Goal: Use online tool/utility: Use online tool/utility

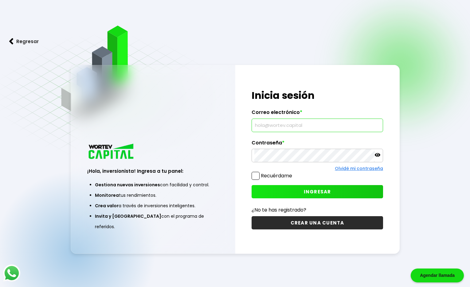
click at [282, 125] on input "text" at bounding box center [318, 125] width 126 height 13
type input "[EMAIL_ADDRESS][DOMAIN_NAME]"
click at [376, 156] on icon at bounding box center [378, 155] width 6 height 4
click at [275, 188] on button "INGRESAR" at bounding box center [318, 191] width 132 height 13
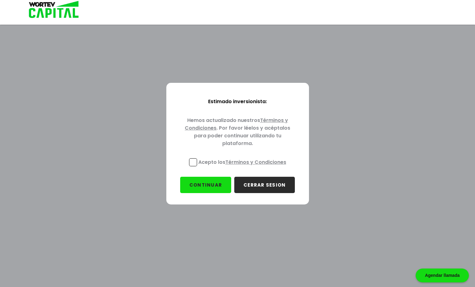
click at [191, 164] on span at bounding box center [193, 162] width 8 height 8
click at [243, 167] on input "Acepto los Términos y Condiciones" at bounding box center [243, 167] width 0 height 0
click at [205, 176] on button "CONTINUAR" at bounding box center [205, 184] width 51 height 16
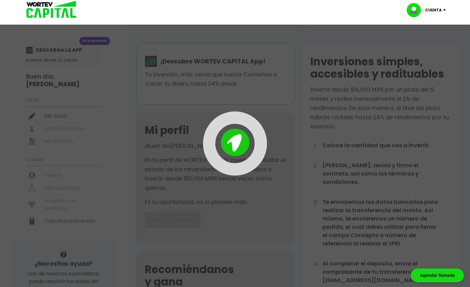
click at [206, 184] on div at bounding box center [235, 143] width 470 height 287
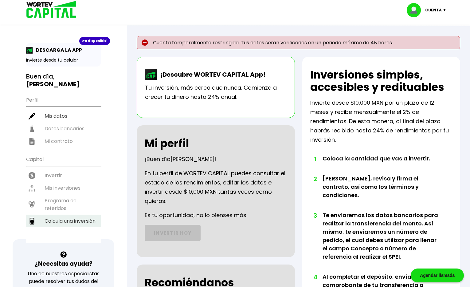
click at [69, 214] on li "Calcula una inversión" at bounding box center [63, 220] width 75 height 13
select select "1"
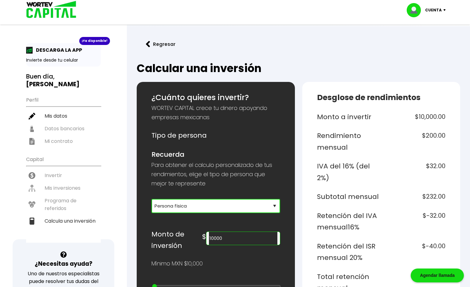
click at [189, 210] on select "Selecciona tu tipo de persona Persona Física que emite factura Persona física P…" at bounding box center [216, 206] width 129 height 14
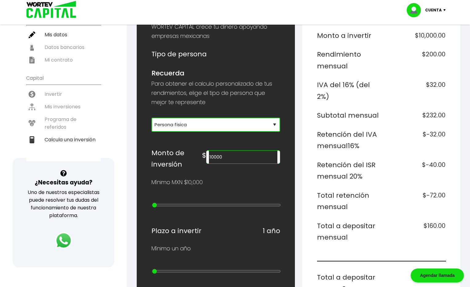
scroll to position [103, 0]
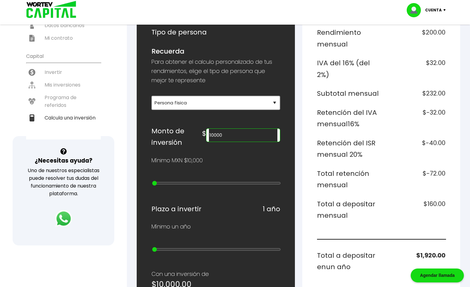
type input "20000"
type input "1"
type input "30000"
type input "2"
type input "40000"
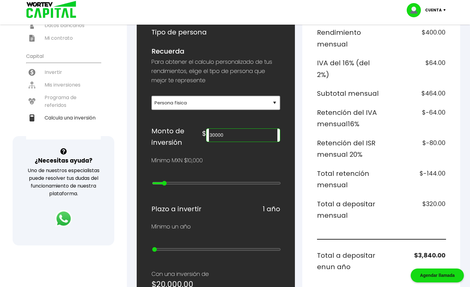
type input "3"
type input "50000"
type input "4"
type input "60000"
type input "5"
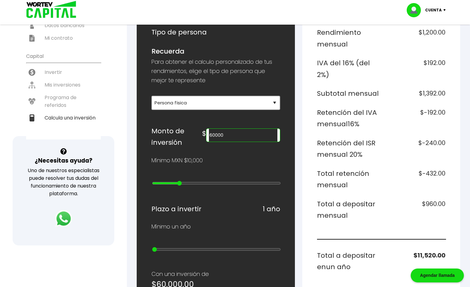
type input "70000"
type input "6"
type input "80000"
type input "7"
type input "90000"
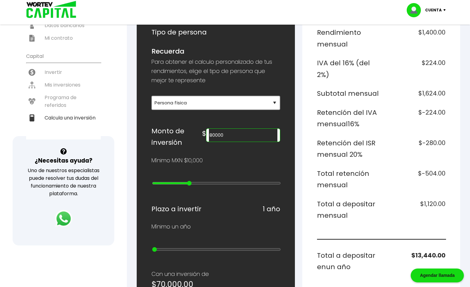
type input "8"
type input "100000"
type input "9"
type input "200000"
type input "10"
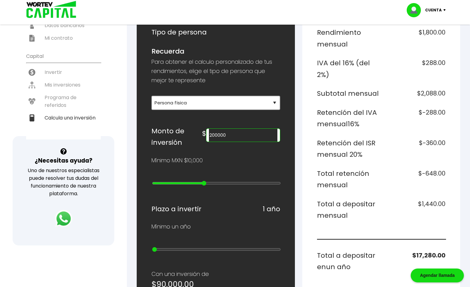
type input "300000"
type input "11"
type input "400000"
type input "12"
type input "500000"
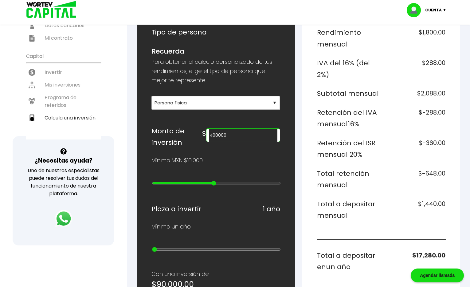
type input "13"
type input "600000"
type input "14"
type input "700000"
type input "15"
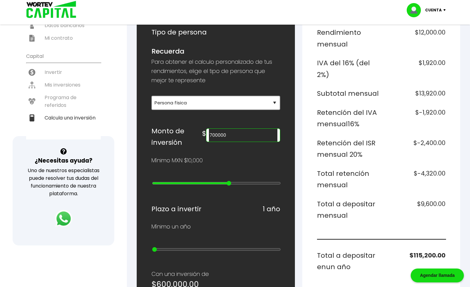
type input "800000"
type input "16"
type input "900000"
type input "17"
type input "1000000"
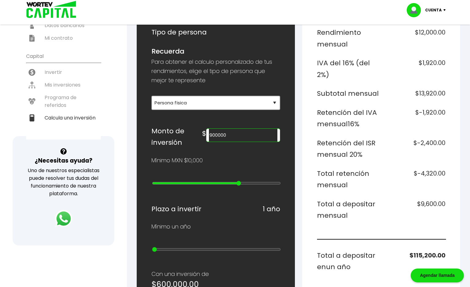
type input "18"
type input "2000000"
type input "19"
type input "3000000"
type input "20"
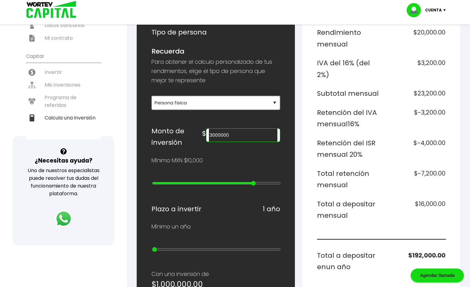
type input "2000000"
type input "19"
type input "1000000"
type input "18"
type input "900000"
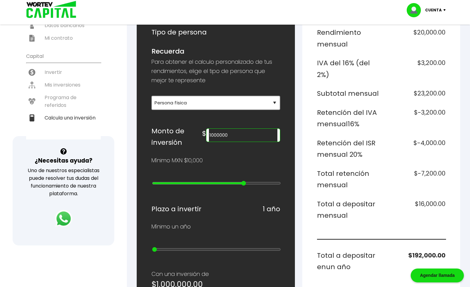
type input "17"
type input "800000"
type input "16"
type input "700000"
type input "15"
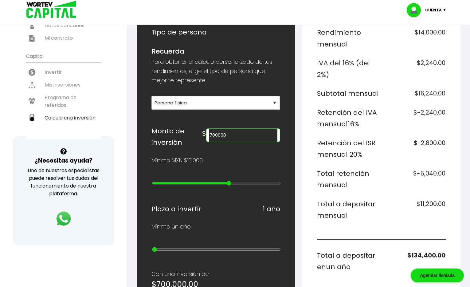
type input "600000"
type input "14"
type input "500000"
type input "13"
drag, startPoint x: 155, startPoint y: 175, endPoint x: 219, endPoint y: 178, distance: 64.9
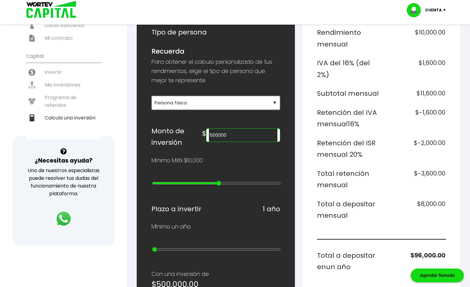
click at [219, 180] on div at bounding box center [216, 184] width 129 height 8
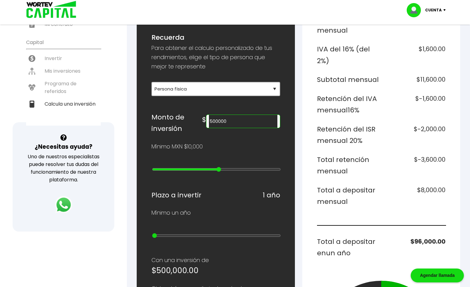
scroll to position [109, 0]
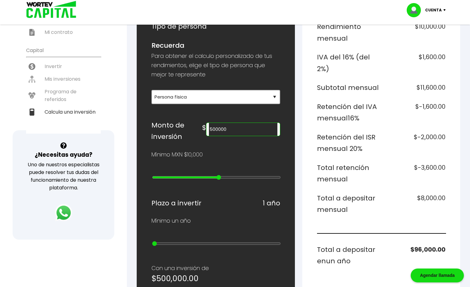
type input "600000"
type input "14"
type input "700000"
type input "15"
type input "800000"
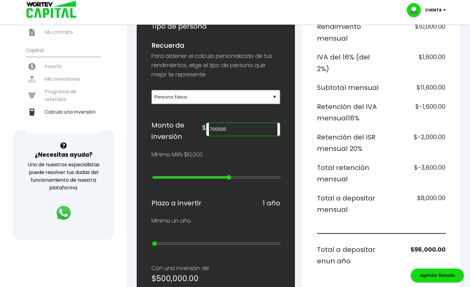
type input "16"
type input "900000"
type input "17"
type input "1000000"
type input "18"
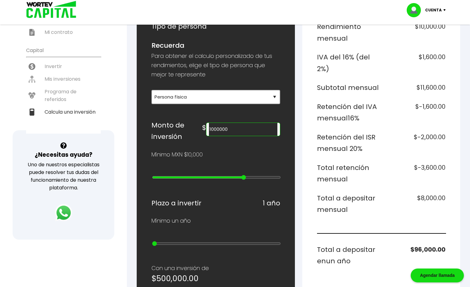
type input "2000000"
type input "19"
type input "3000000"
type input "20"
type input "4000000"
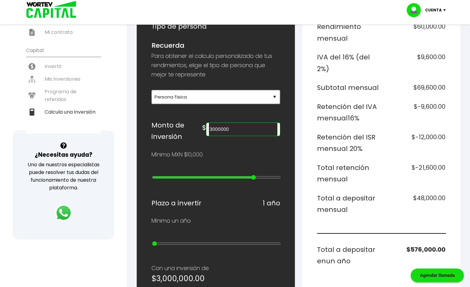
type input "21"
type input "5000000"
type input "22"
type input "10000000"
type input "23"
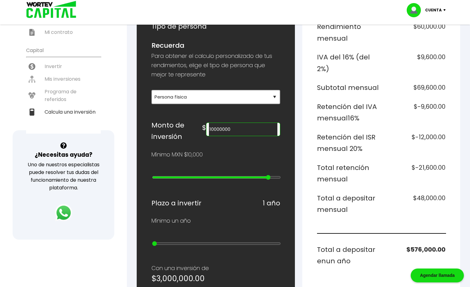
type input "15000000"
type input "24"
type input "20000000"
type input "25"
type input "15000000"
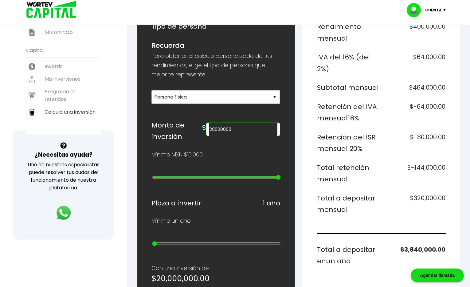
type input "24"
type input "10000000"
type input "23"
type input "5000000"
type input "22"
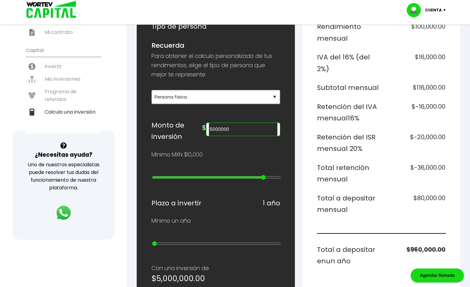
type input "4000000"
type input "21"
type input "3000000"
type input "20"
type input "2000000"
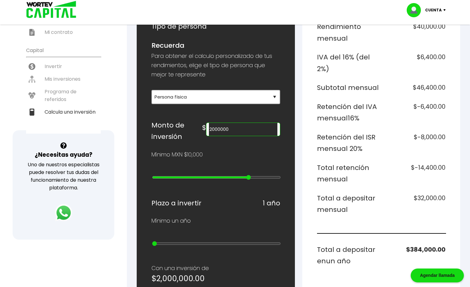
drag, startPoint x: 219, startPoint y: 170, endPoint x: 247, endPoint y: 171, distance: 27.4
type input "19"
click at [247, 175] on input "range" at bounding box center [216, 177] width 129 height 5
drag, startPoint x: 255, startPoint y: 126, endPoint x: 211, endPoint y: 125, distance: 44.3
click at [211, 125] on div "Monto de inversión $ 2000000" at bounding box center [216, 130] width 129 height 23
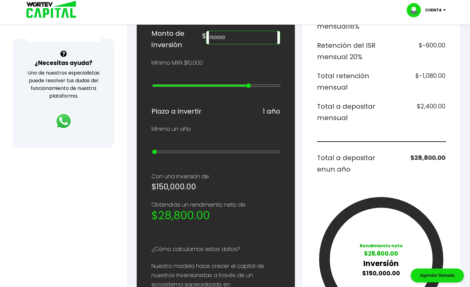
scroll to position [204, 0]
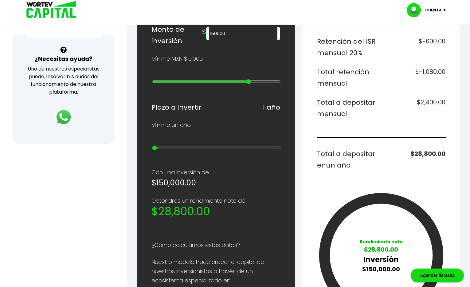
type input "150000"
type input "1"
drag, startPoint x: 156, startPoint y: 136, endPoint x: 123, endPoint y: 140, distance: 32.7
click at [152, 145] on input "range" at bounding box center [216, 147] width 129 height 5
click at [249, 29] on input "150000" at bounding box center [243, 33] width 69 height 13
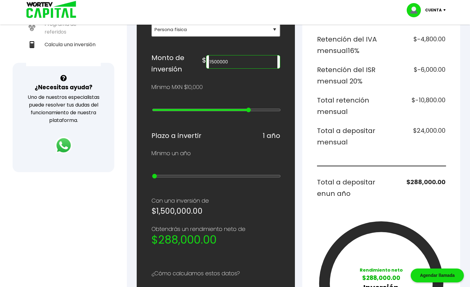
scroll to position [175, 0]
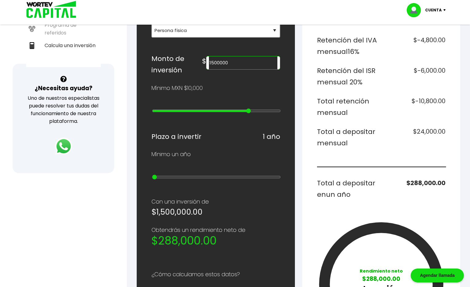
drag, startPoint x: 233, startPoint y: 60, endPoint x: 227, endPoint y: 59, distance: 5.9
click at [227, 59] on div "1500000" at bounding box center [243, 63] width 74 height 14
type input "4000000"
